Goal: Task Accomplishment & Management: Use online tool/utility

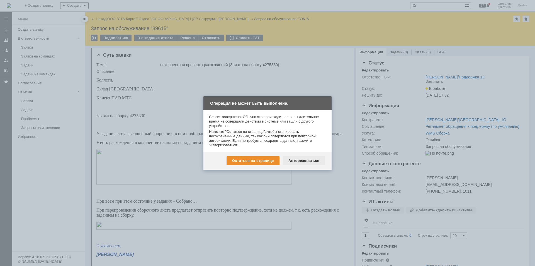
click at [300, 160] on div "Авторизоваться" at bounding box center [304, 160] width 42 height 9
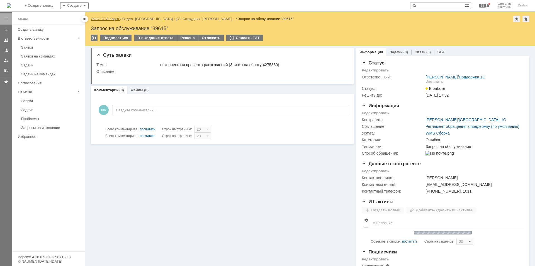
click at [102, 19] on link "ООО "СТА Карго"" at bounding box center [106, 19] width 30 height 4
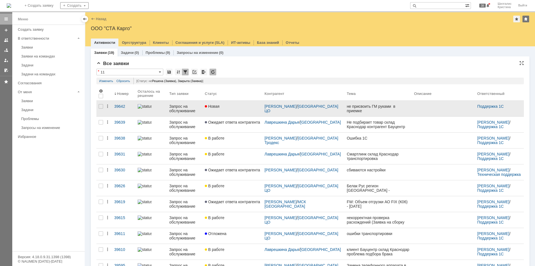
click at [232, 108] on div "Новая" at bounding box center [232, 106] width 55 height 4
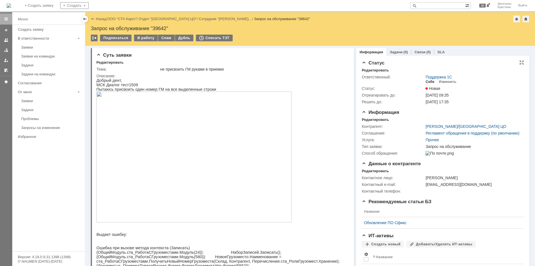
click at [429, 81] on div "Себе" at bounding box center [429, 81] width 9 height 4
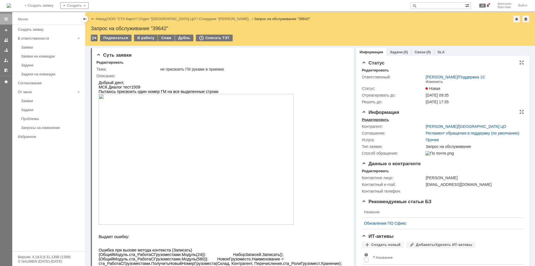
click at [365, 118] on div "Редактировать" at bounding box center [375, 119] width 27 height 4
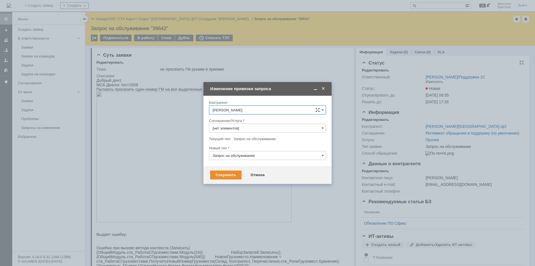
type input "Прочее"
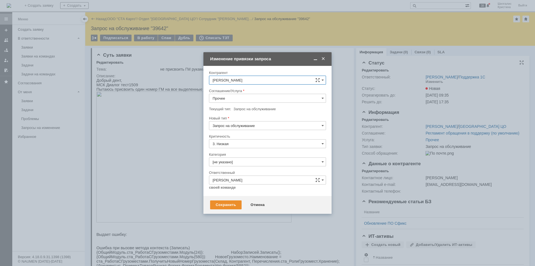
click at [247, 99] on input "Прочее" at bounding box center [267, 98] width 117 height 9
click at [256, 130] on span "WMS Приёмка" at bounding box center [268, 128] width 110 height 4
type input "WMS Приёмка"
click at [247, 124] on input "Запрос на обслуживание" at bounding box center [267, 125] width 117 height 9
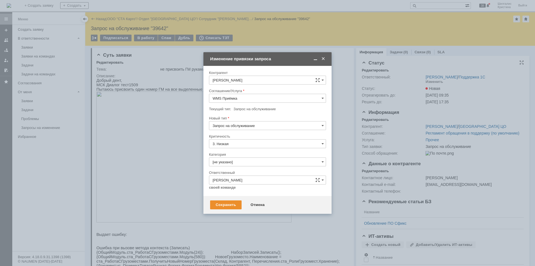
click at [220, 152] on span "Инцидент" at bounding box center [268, 154] width 110 height 4
type input "Инцидент"
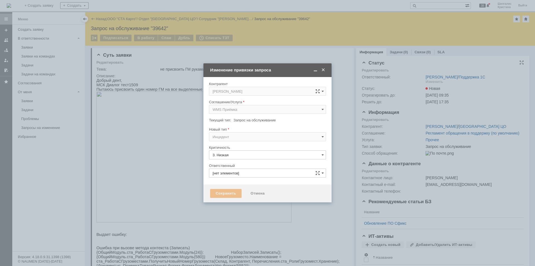
type input "[PERSON_NAME]"
type input "[не указано]"
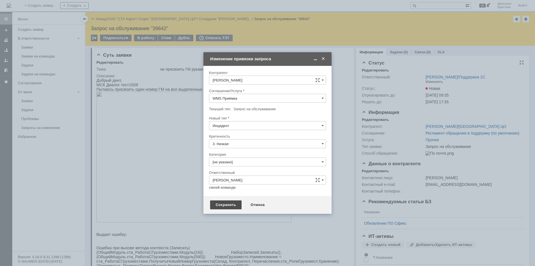
type input "Инцидент"
click at [225, 205] on div "Сохранить" at bounding box center [225, 204] width 31 height 9
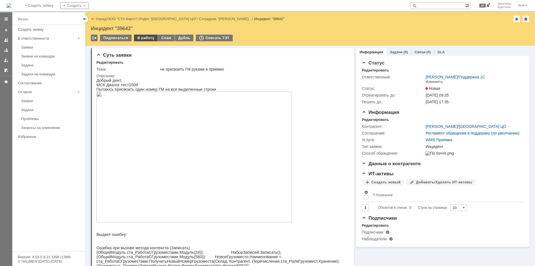
click at [140, 38] on div "В работу" at bounding box center [146, 38] width 24 height 7
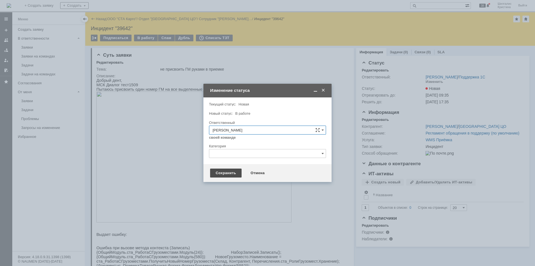
click at [229, 174] on div "Сохранить" at bounding box center [225, 172] width 31 height 9
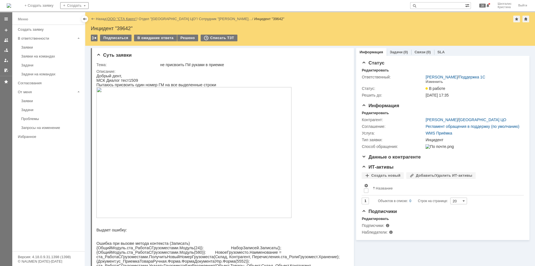
click at [119, 18] on link "ООО "СТА Карго"" at bounding box center [122, 19] width 30 height 4
